Goal: Transaction & Acquisition: Purchase product/service

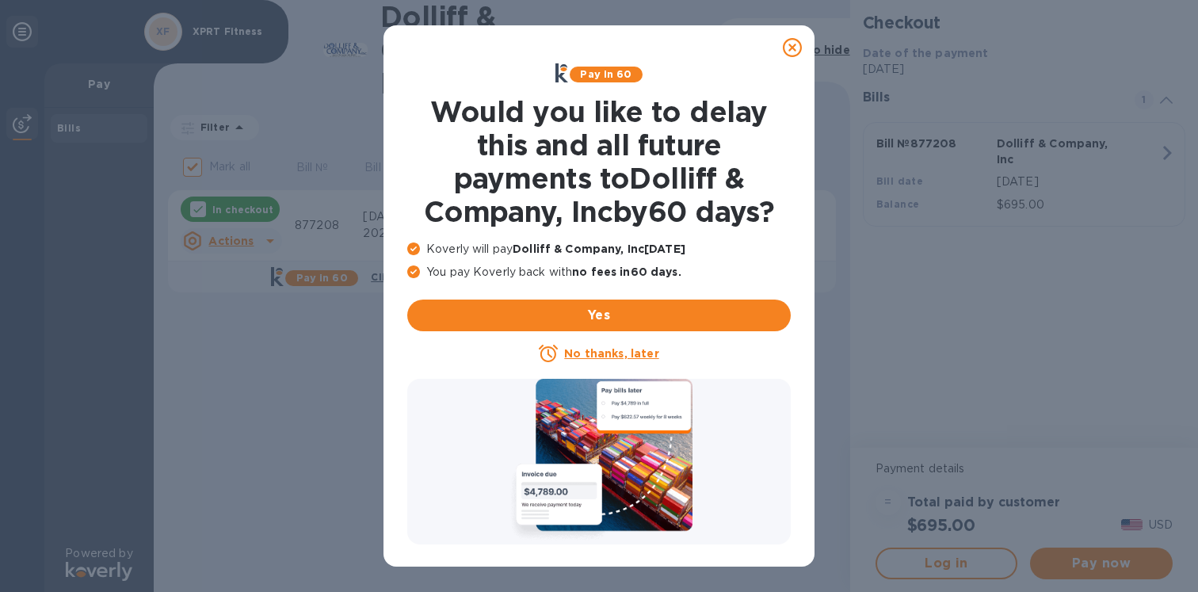
click at [636, 354] on u "No thanks, later" at bounding box center [611, 353] width 94 height 13
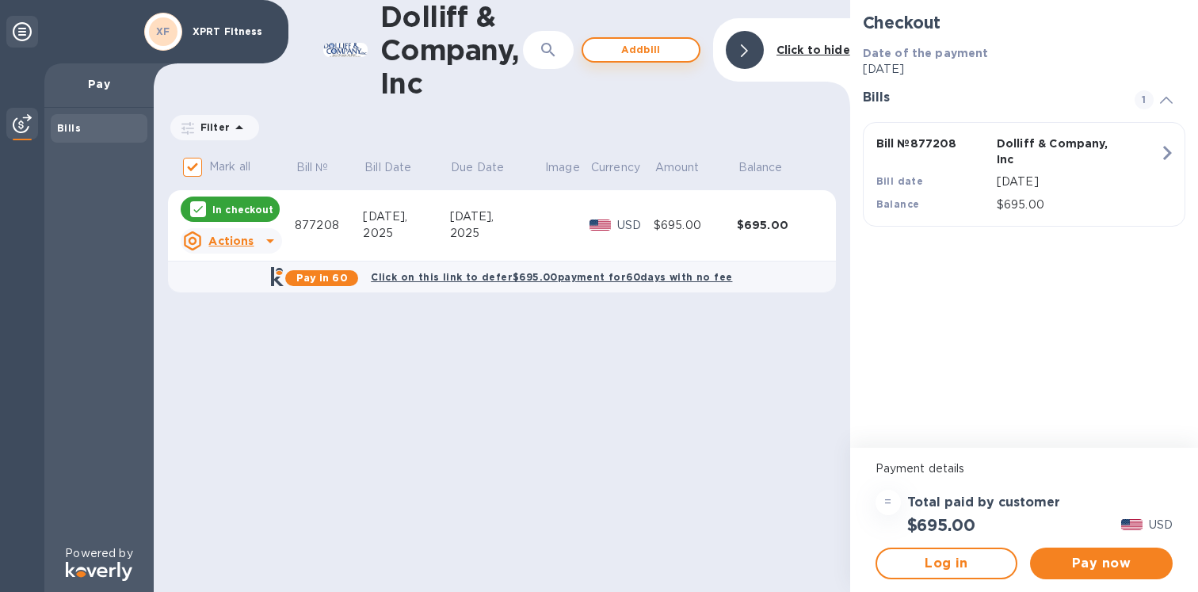
click at [644, 48] on span "Add bill" at bounding box center [641, 49] width 90 height 19
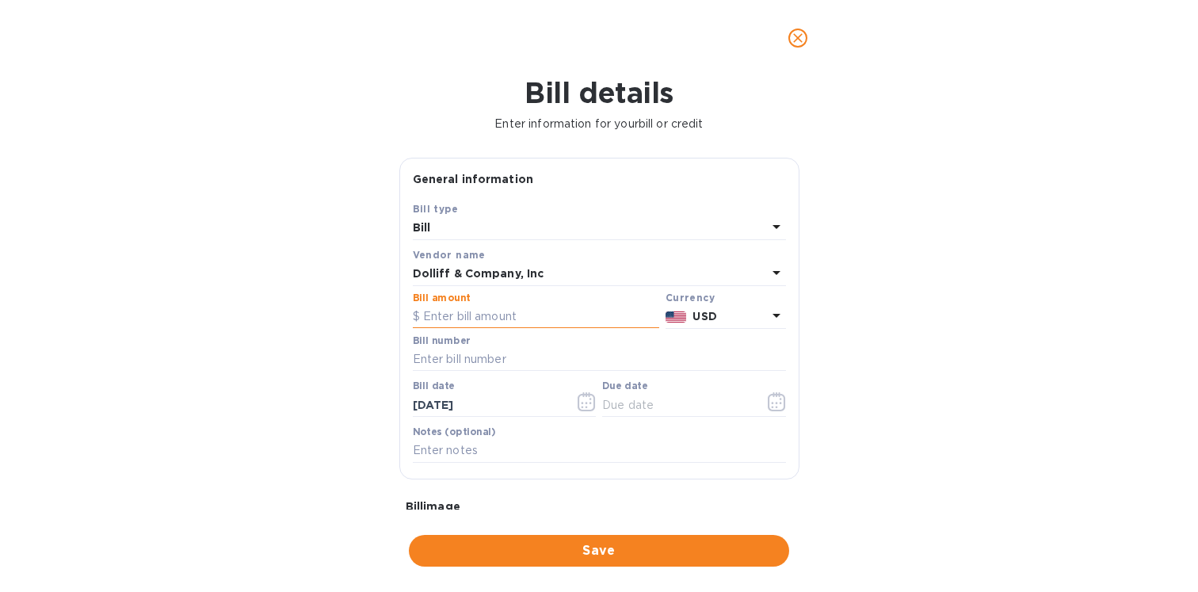
click at [567, 306] on input "text" at bounding box center [536, 317] width 246 height 24
type input "695"
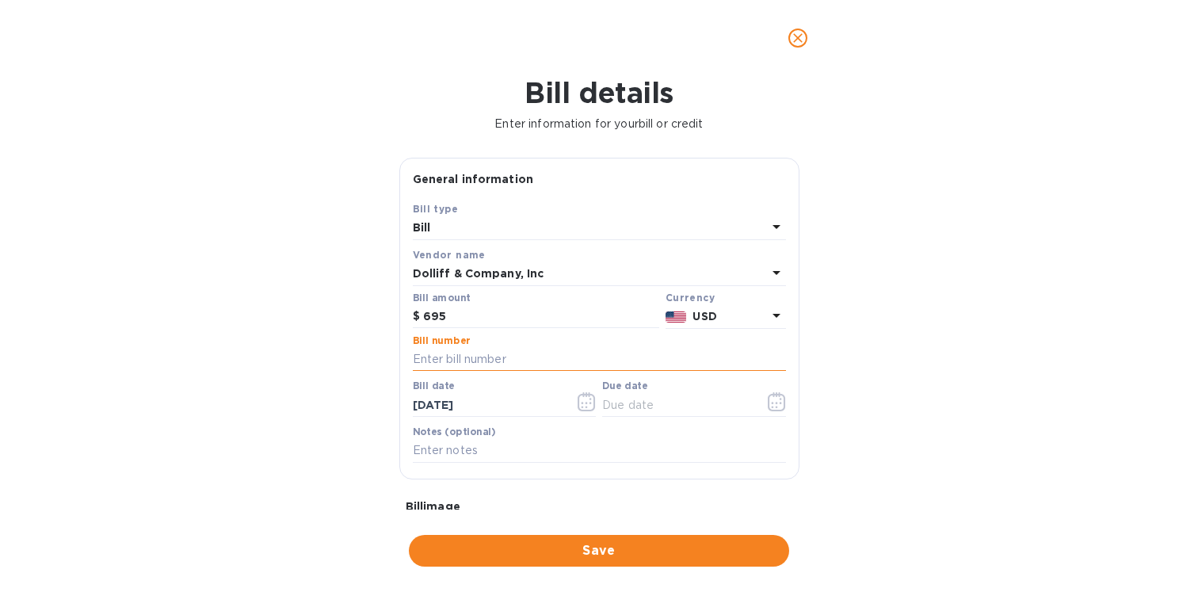
click at [531, 360] on input "text" at bounding box center [599, 360] width 373 height 24
type input "877395"
click at [779, 404] on icon "button" at bounding box center [780, 403] width 2 height 2
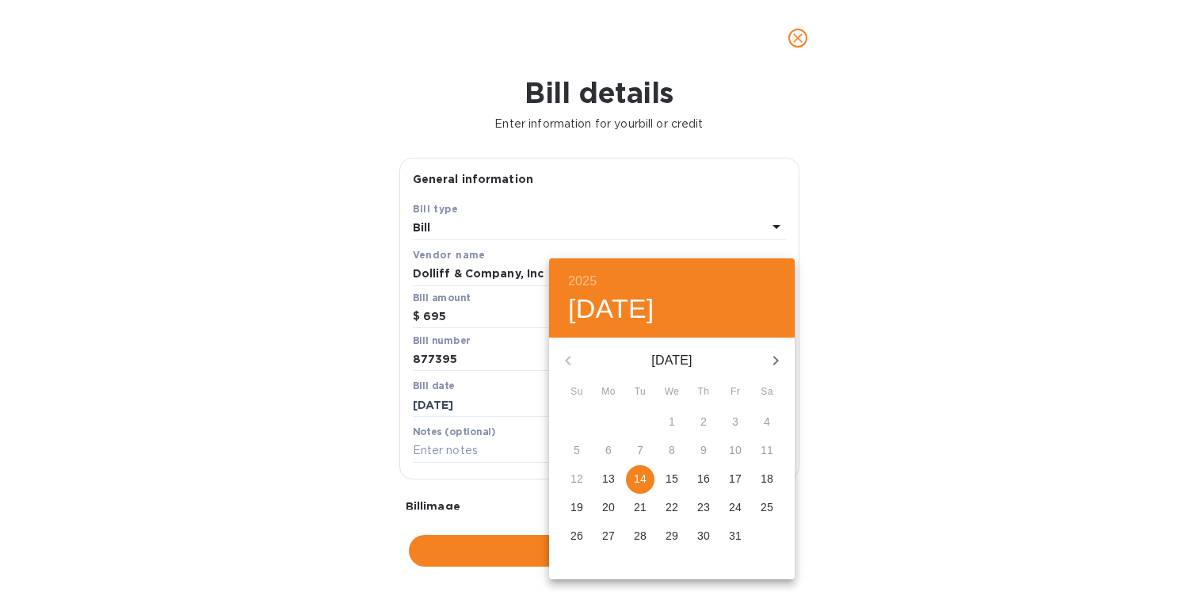
click at [640, 479] on p "14" at bounding box center [640, 479] width 13 height 16
type input "[DATE]"
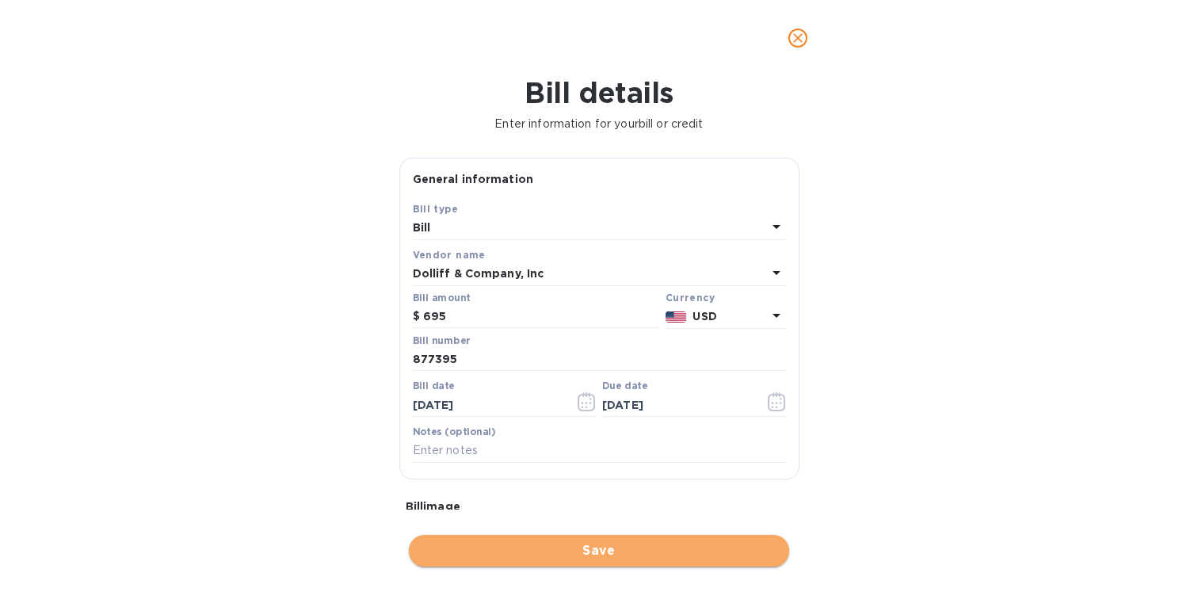
click at [605, 545] on span "Save" at bounding box center [599, 550] width 355 height 19
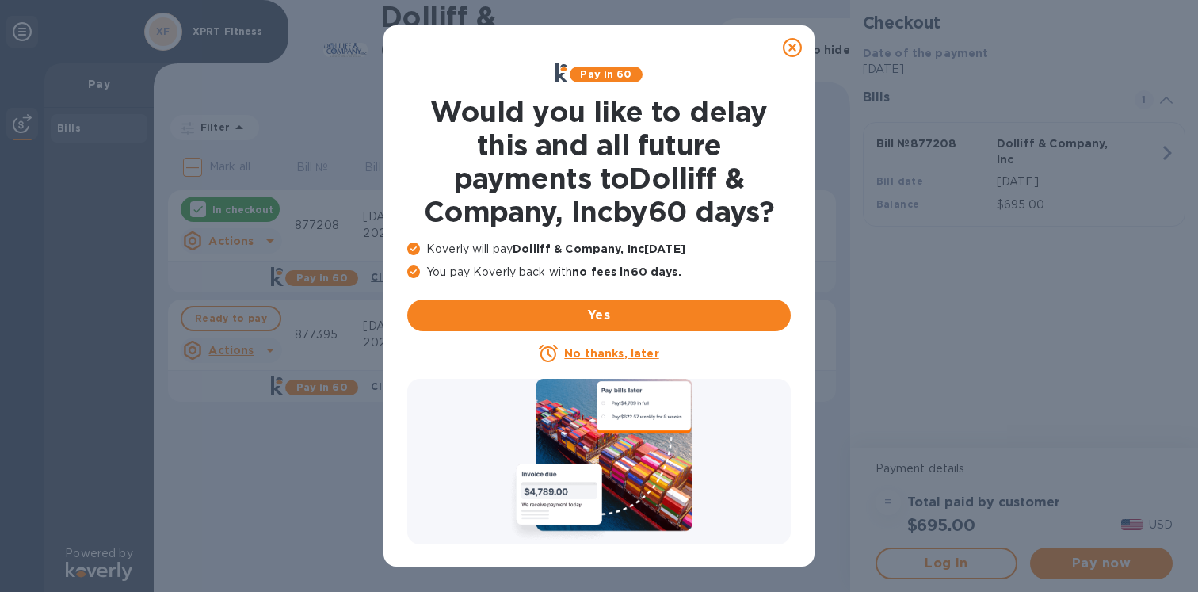
click at [625, 350] on u "No thanks, later" at bounding box center [611, 353] width 94 height 13
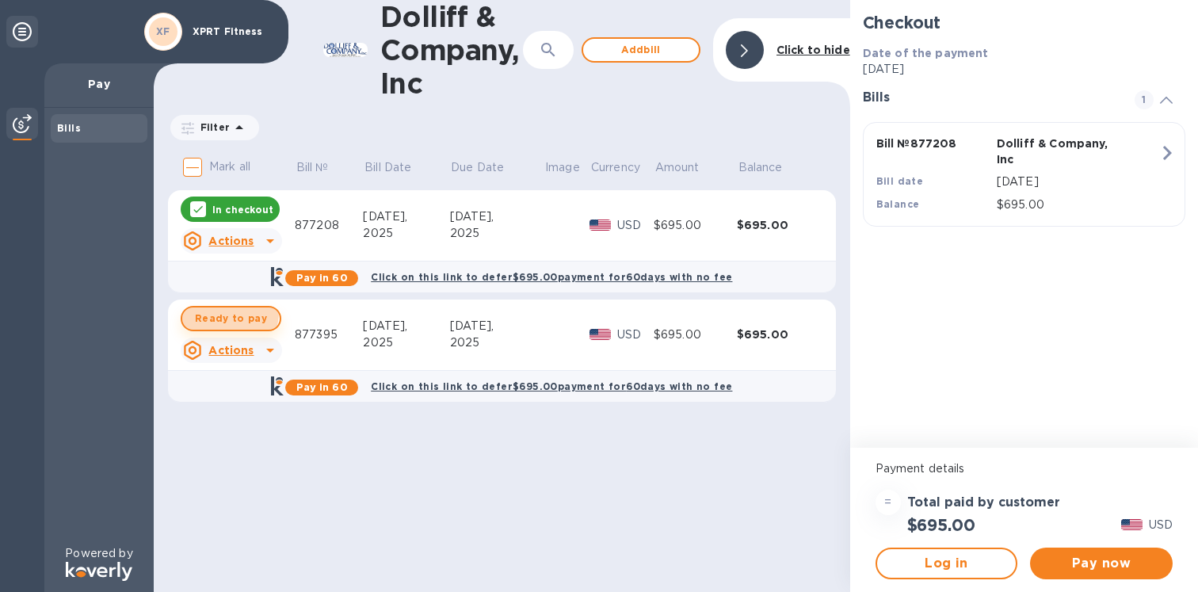
click at [224, 312] on span "Ready to pay" at bounding box center [231, 318] width 72 height 19
checkbox input "true"
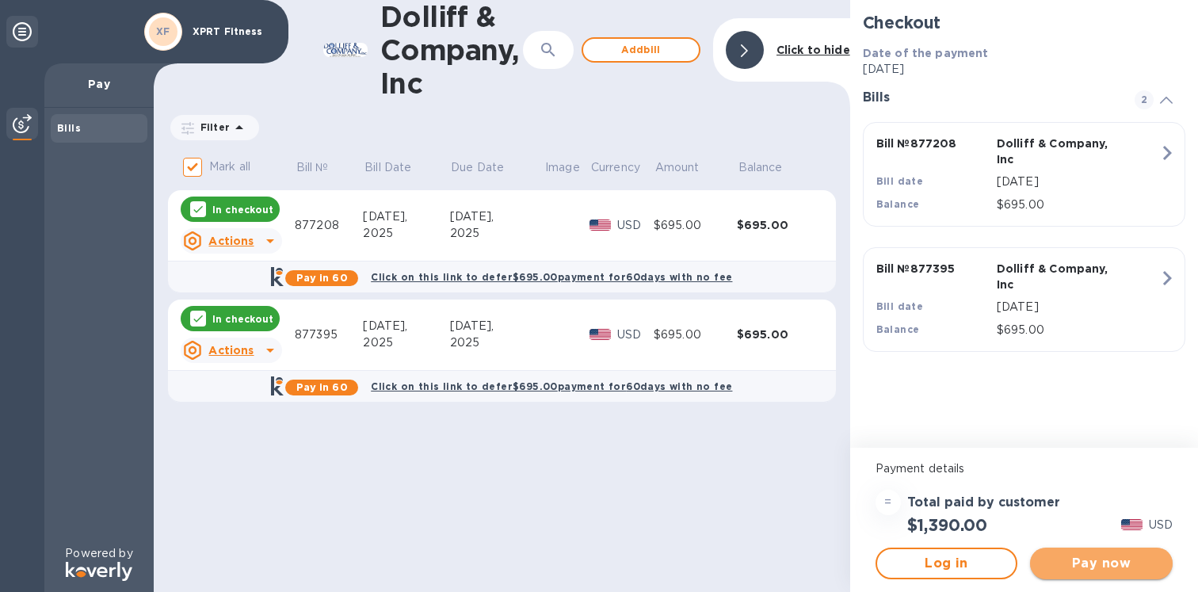
click at [1128, 570] on span "Pay now" at bounding box center [1101, 563] width 117 height 19
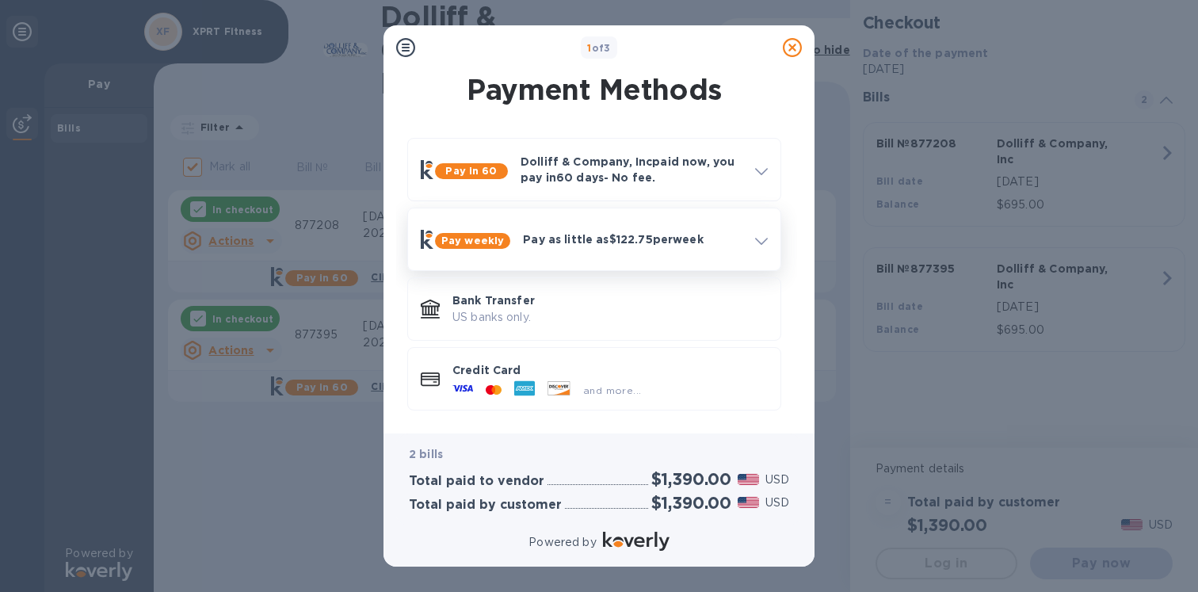
scroll to position [2, 0]
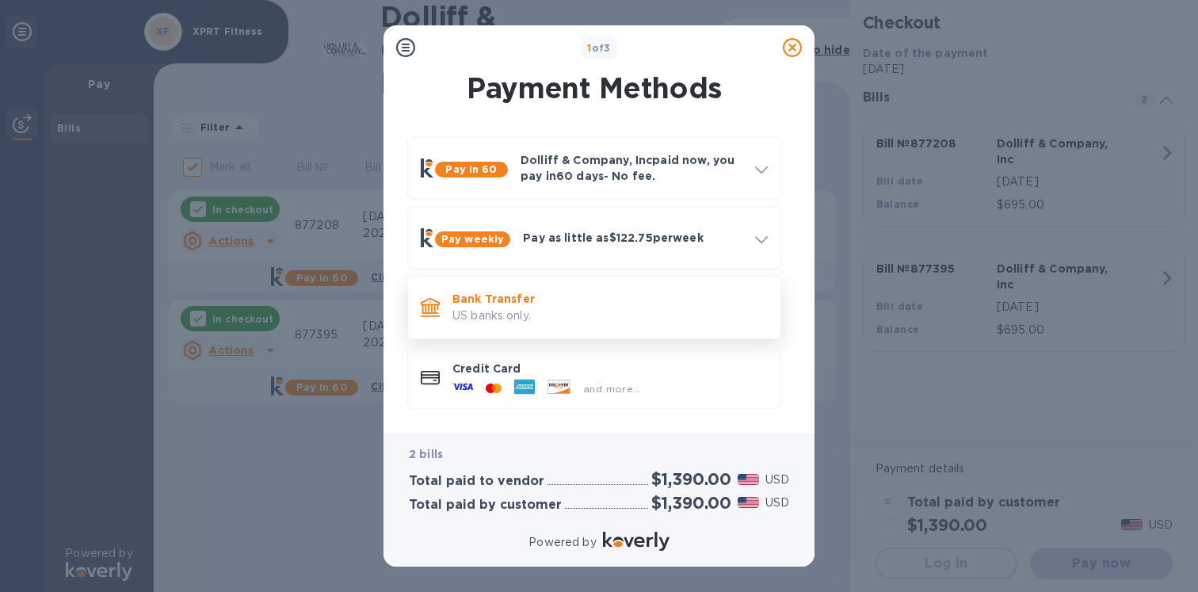
click at [477, 326] on div "Bank Transfer US banks only." at bounding box center [610, 307] width 328 height 45
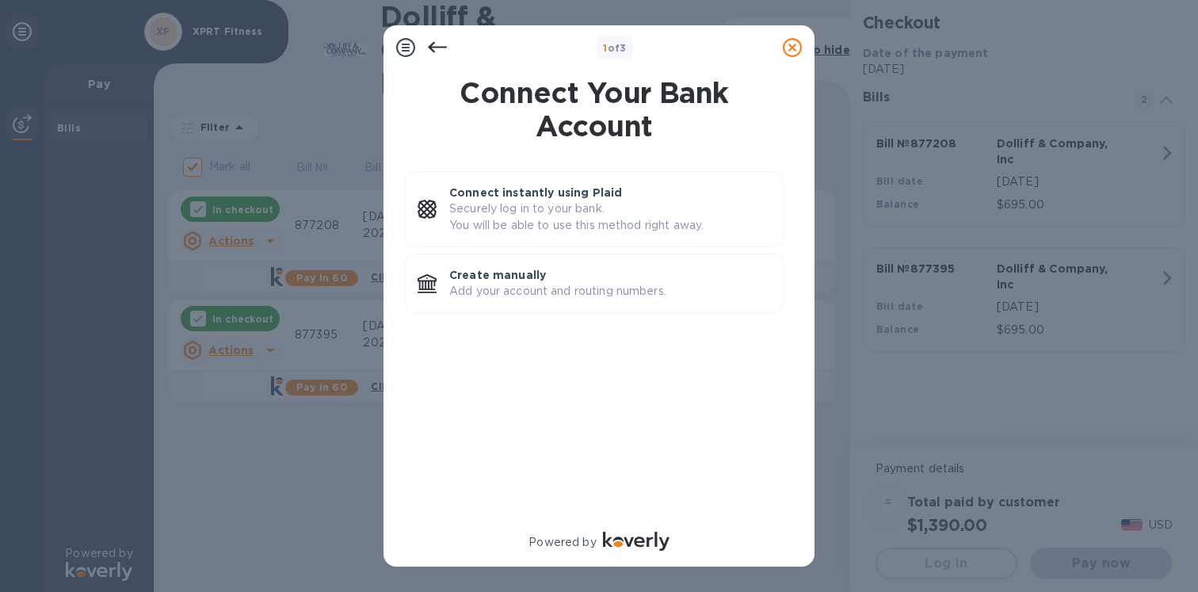
scroll to position [0, 0]
click at [509, 300] on div "Create manually Add your account and routing numbers." at bounding box center [610, 283] width 334 height 45
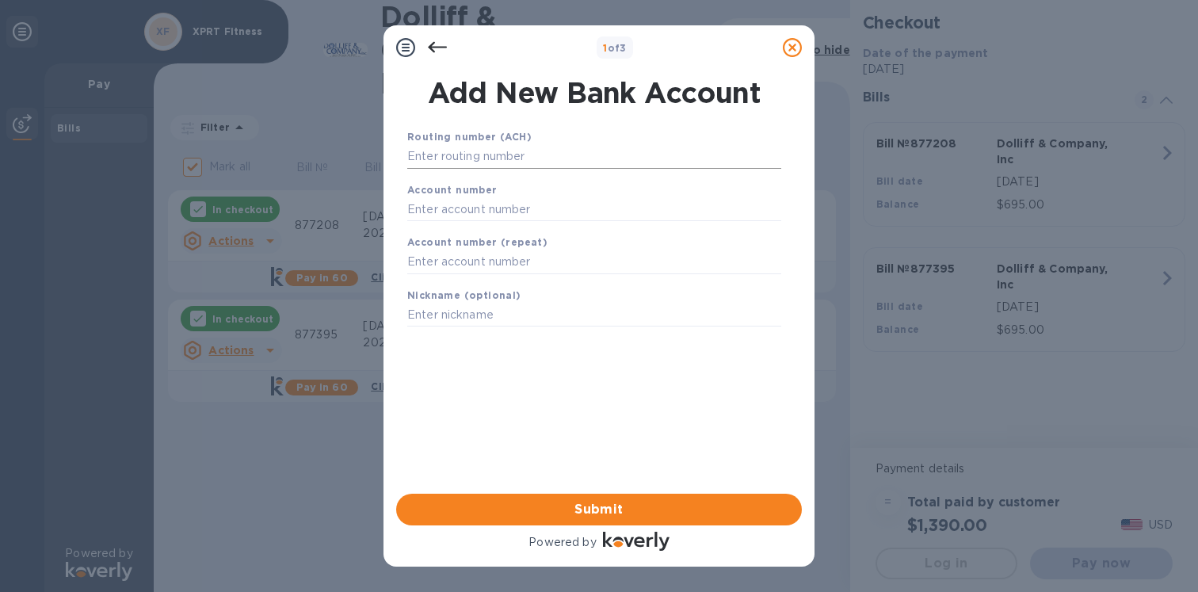
click at [529, 158] on input "text" at bounding box center [594, 157] width 374 height 24
click at [529, 159] on input "text" at bounding box center [594, 157] width 374 height 24
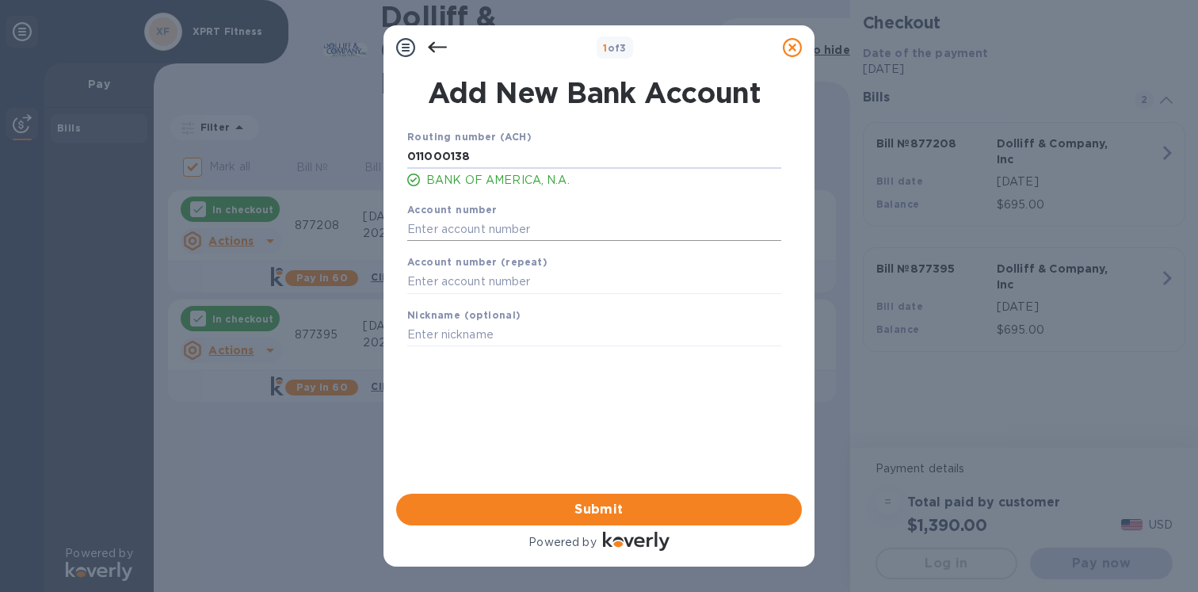
type input "011000138"
click at [547, 219] on input "text" at bounding box center [594, 229] width 374 height 24
type input "466017320760"
click at [544, 288] on input "text" at bounding box center [594, 282] width 374 height 24
type input "466017320760"
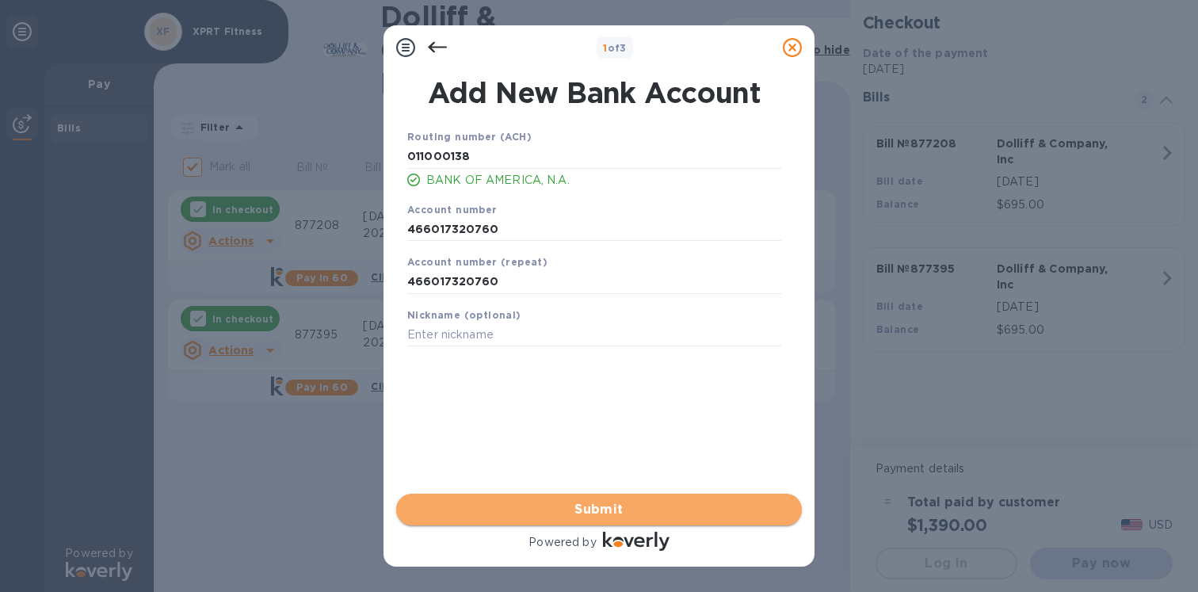
click at [586, 511] on span "Submit" at bounding box center [599, 509] width 380 height 19
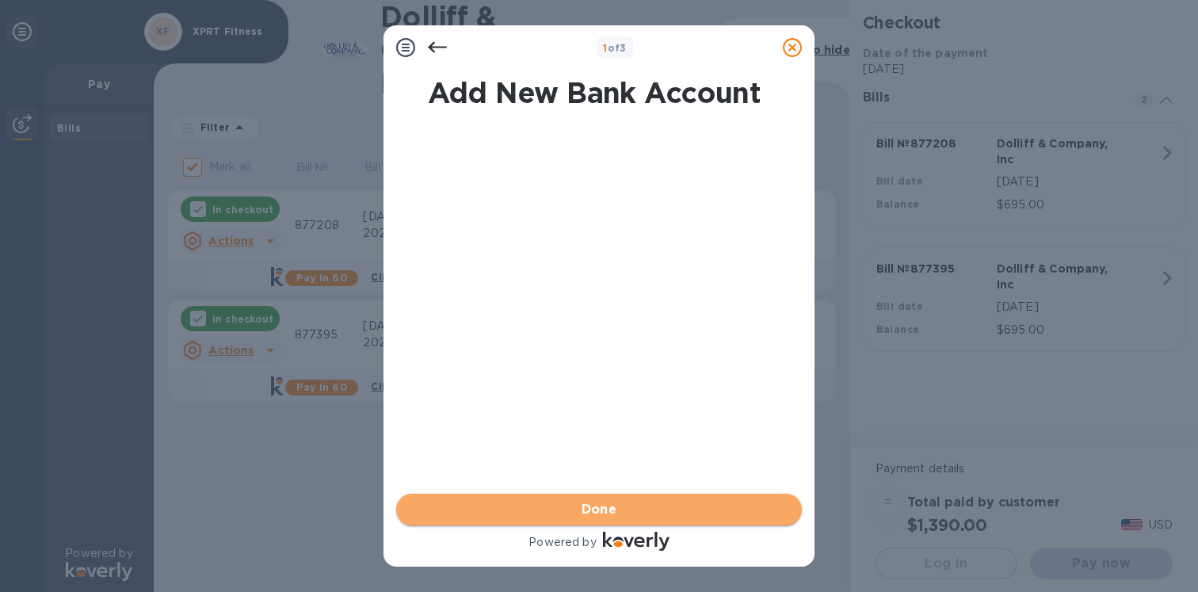
click at [587, 501] on span "Done" at bounding box center [600, 509] width 36 height 19
